Goal: Task Accomplishment & Management: Manage account settings

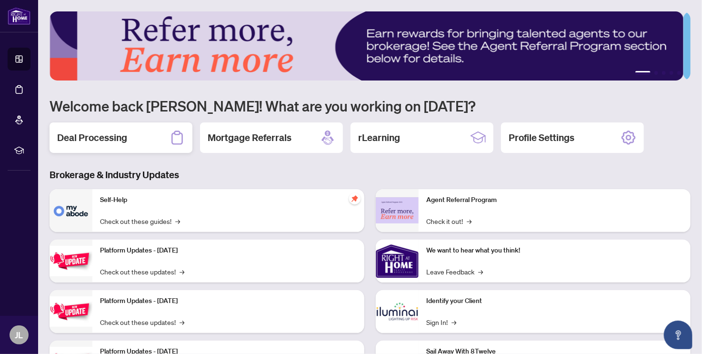
click at [92, 135] on h2 "Deal Processing" at bounding box center [92, 137] width 70 height 13
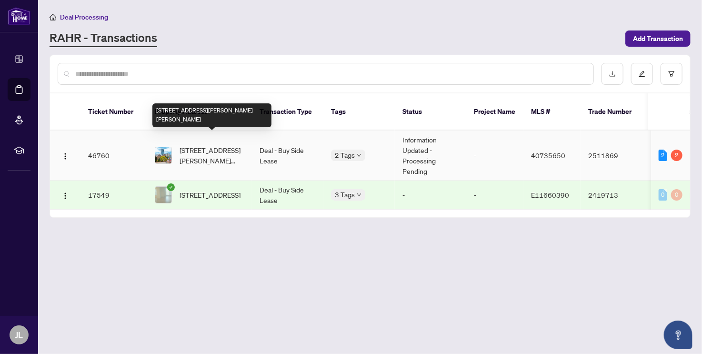
click at [230, 147] on span "[STREET_ADDRESS][PERSON_NAME][PERSON_NAME]" at bounding box center [211, 155] width 65 height 21
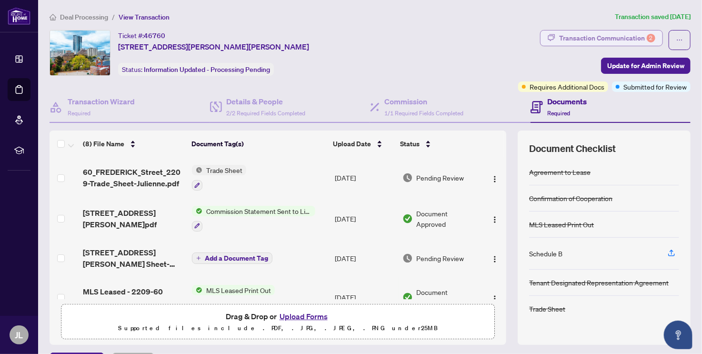
click at [633, 36] on div "Transaction Communication 2" at bounding box center [607, 37] width 96 height 15
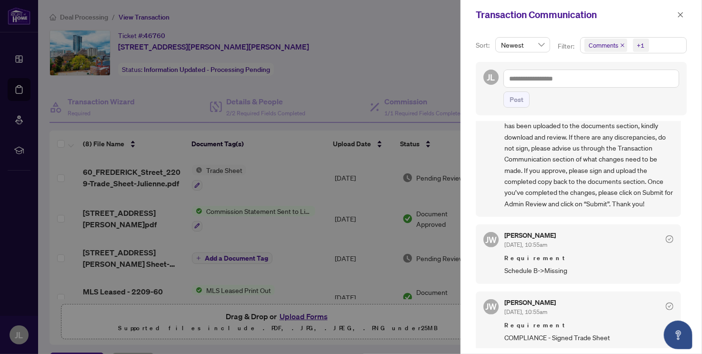
scroll to position [1, 0]
click at [676, 14] on button "button" at bounding box center [680, 14] width 12 height 11
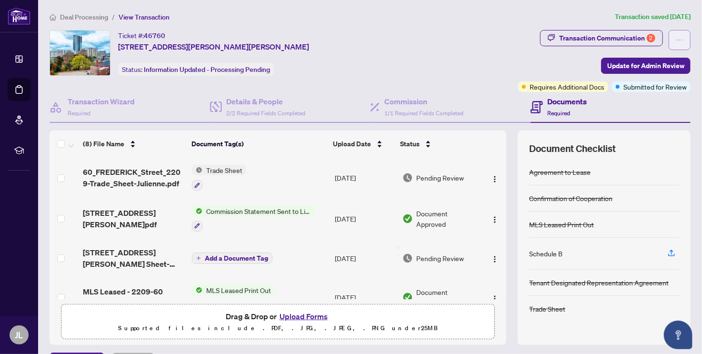
click at [677, 40] on button "button" at bounding box center [679, 40] width 22 height 20
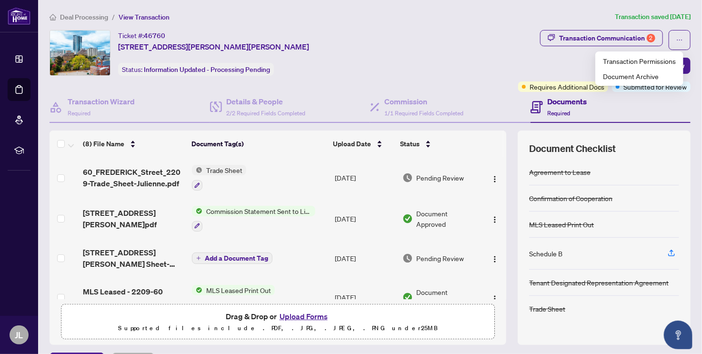
click at [327, 20] on ol "Deal Processing / View Transaction" at bounding box center [329, 16] width 561 height 11
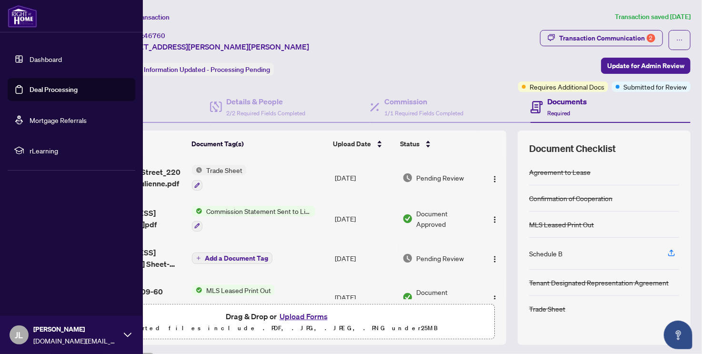
click at [120, 329] on div "[PERSON_NAME] [DOMAIN_NAME][EMAIL_ADDRESS][DOMAIN_NAME]" at bounding box center [71, 335] width 143 height 38
click at [40, 276] on span "Logout" at bounding box center [38, 277] width 21 height 15
